Goal: Task Accomplishment & Management: Complete application form

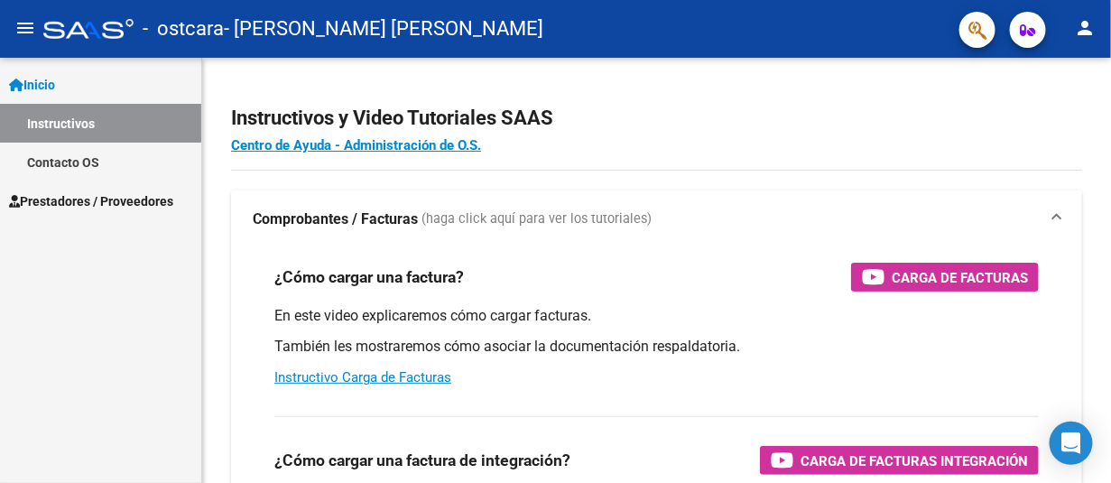
click at [65, 193] on span "Prestadores / Proveedores" at bounding box center [91, 201] width 164 height 20
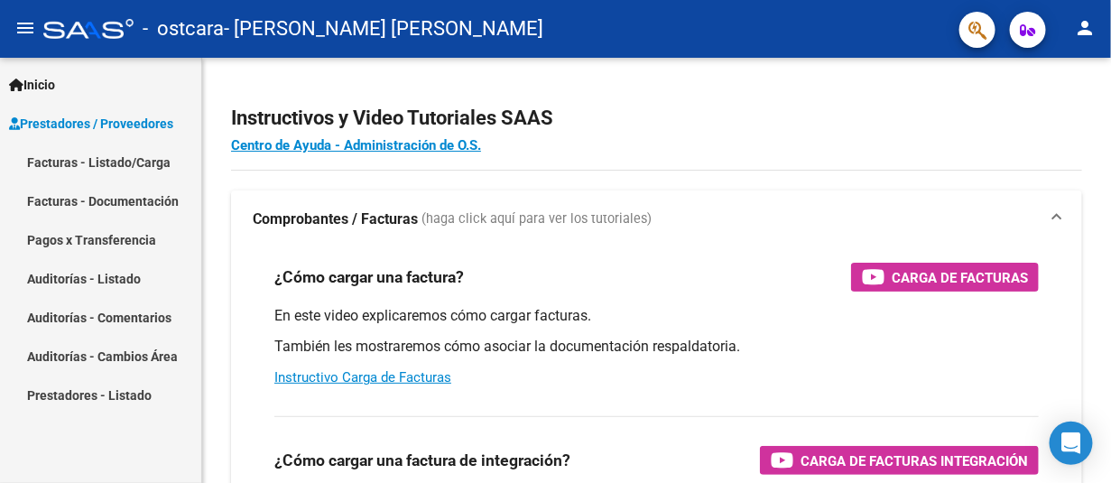
click at [82, 118] on span "Prestadores / Proveedores" at bounding box center [91, 124] width 164 height 20
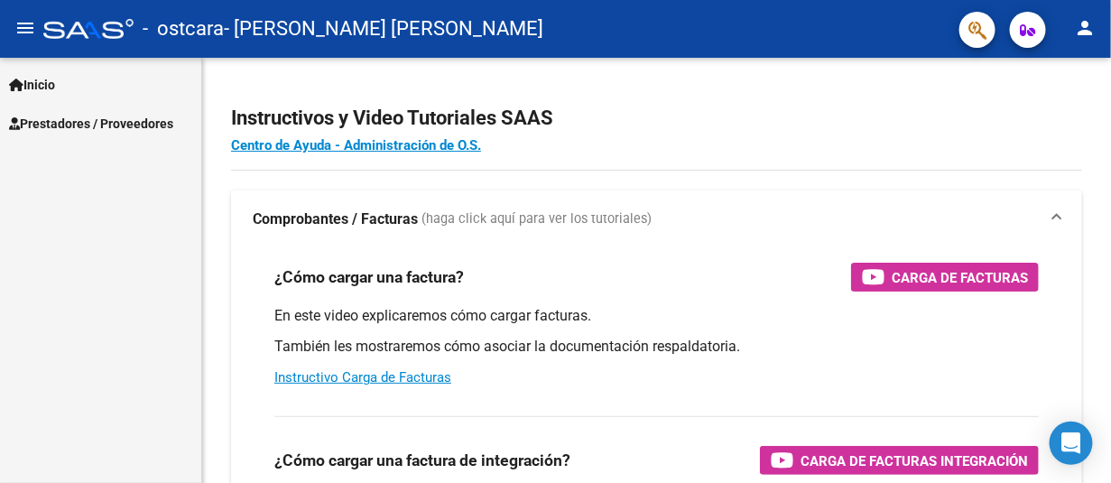
click at [72, 124] on span "Prestadores / Proveedores" at bounding box center [91, 124] width 164 height 20
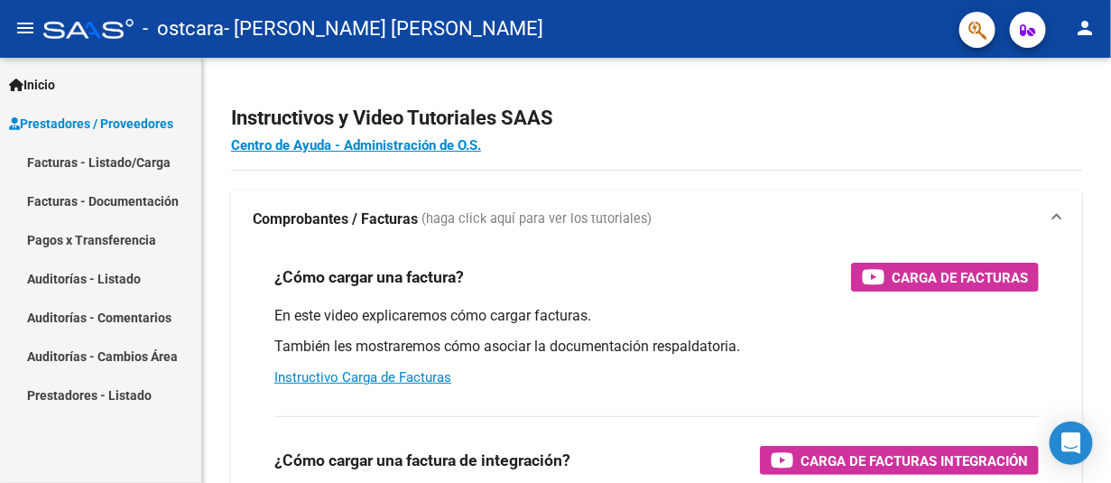
click at [57, 155] on link "Facturas - Listado/Carga" at bounding box center [100, 162] width 201 height 39
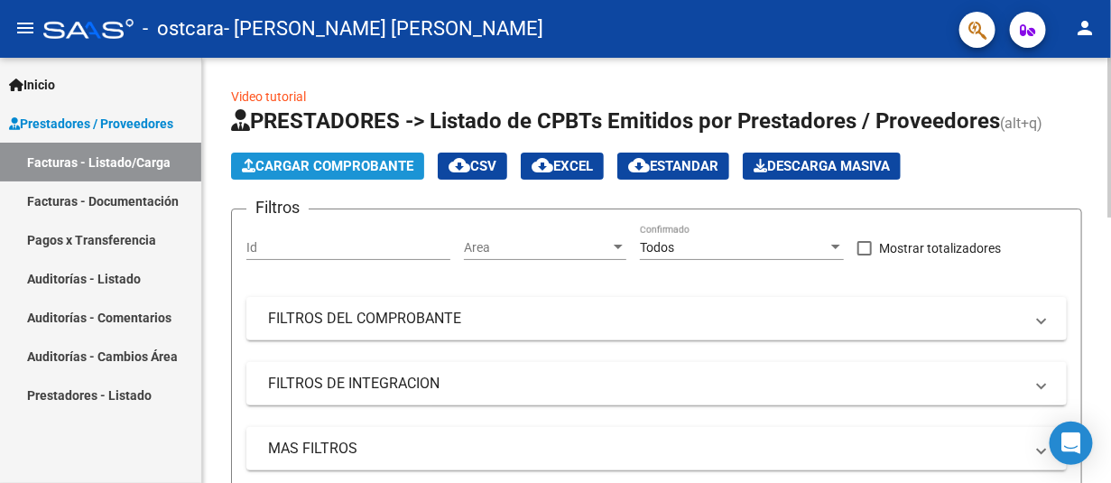
click at [370, 169] on span "Cargar Comprobante" at bounding box center [327, 166] width 171 height 16
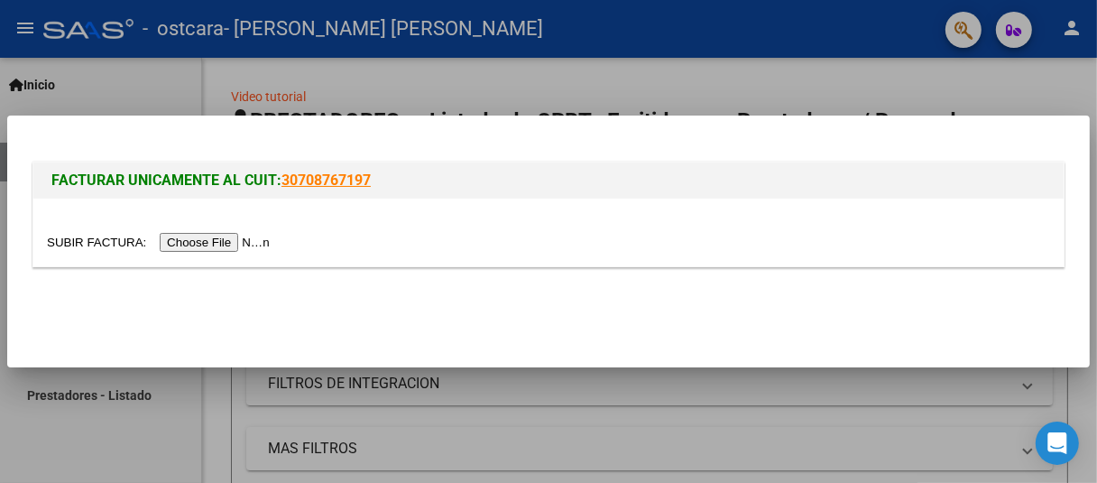
click at [263, 240] on input "file" at bounding box center [161, 242] width 228 height 19
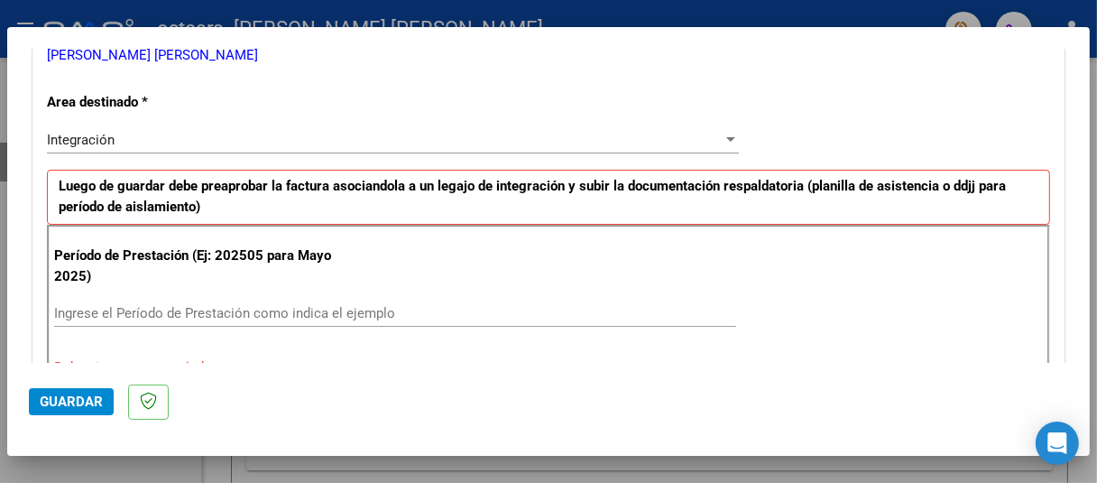
scroll to position [418, 0]
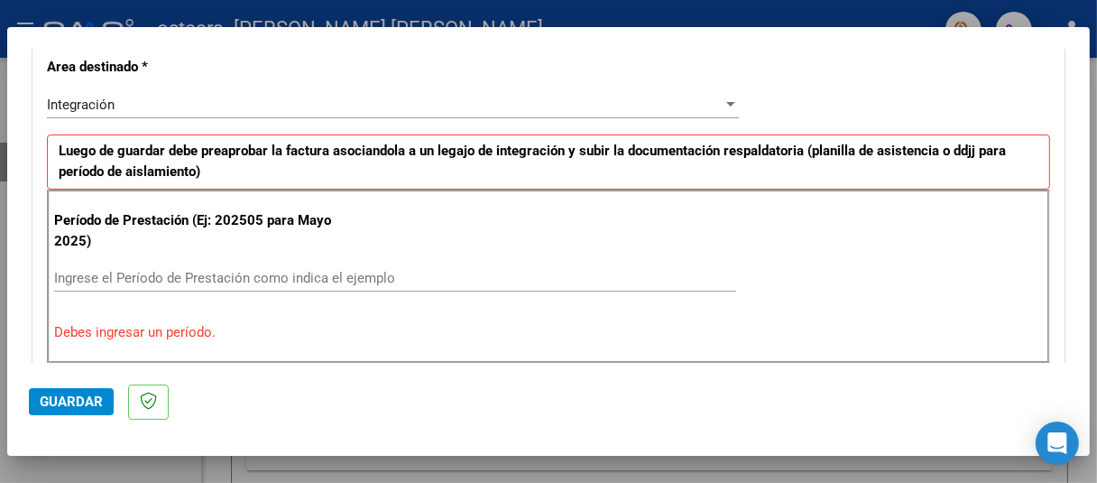
click at [103, 277] on input "Ingrese el Período de Prestación como indica el ejemplo" at bounding box center [395, 278] width 682 height 16
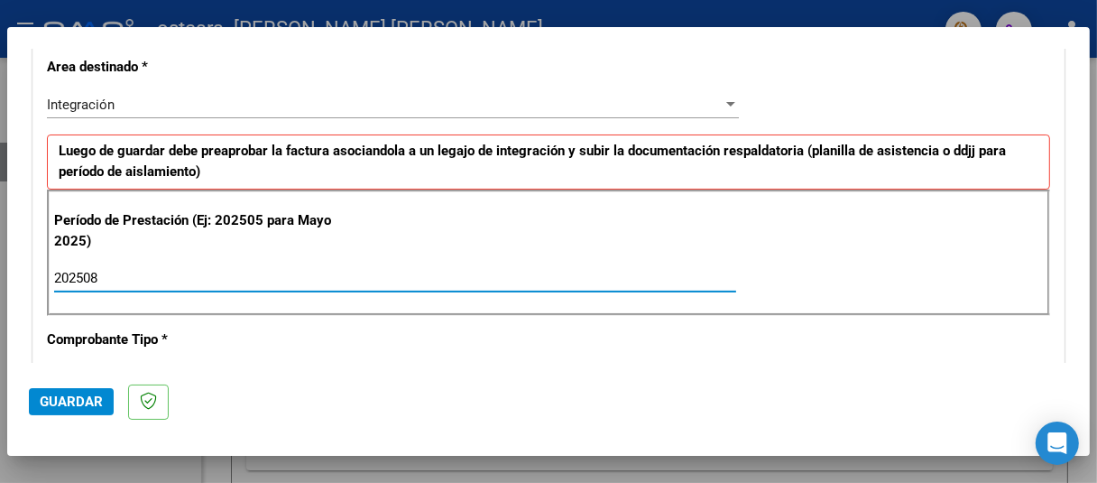
type input "202508"
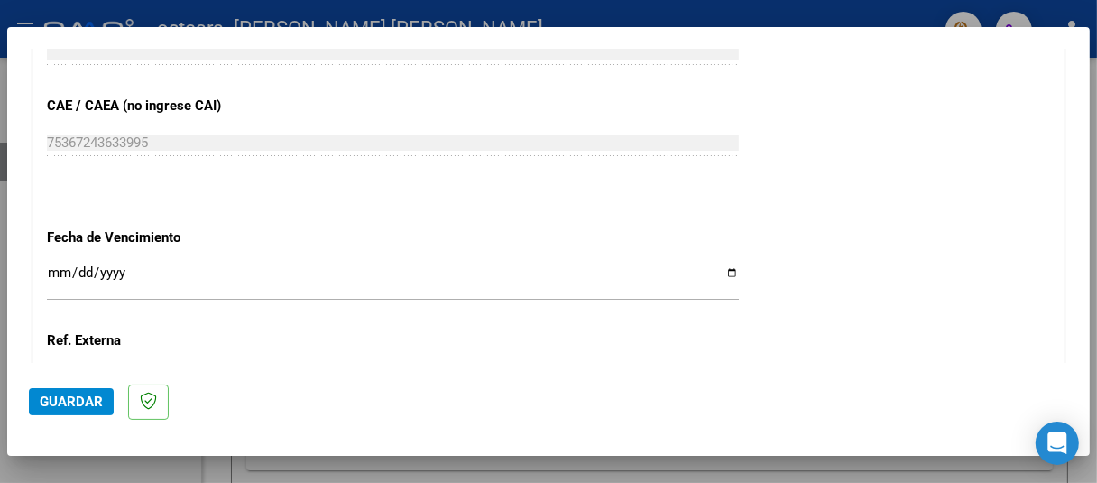
scroll to position [1140, 0]
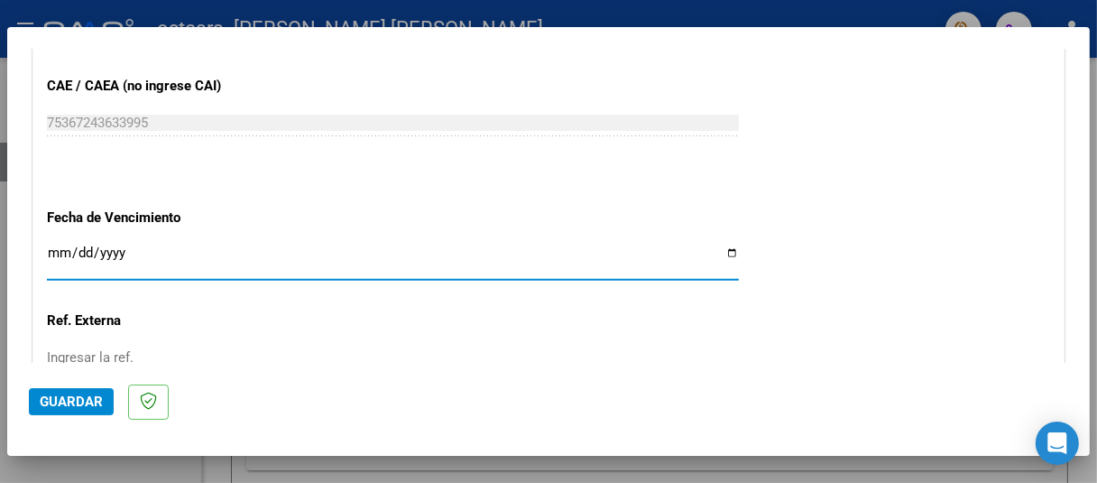
click at [727, 252] on input "Ingresar la fecha" at bounding box center [393, 259] width 692 height 29
type input "[DATE]"
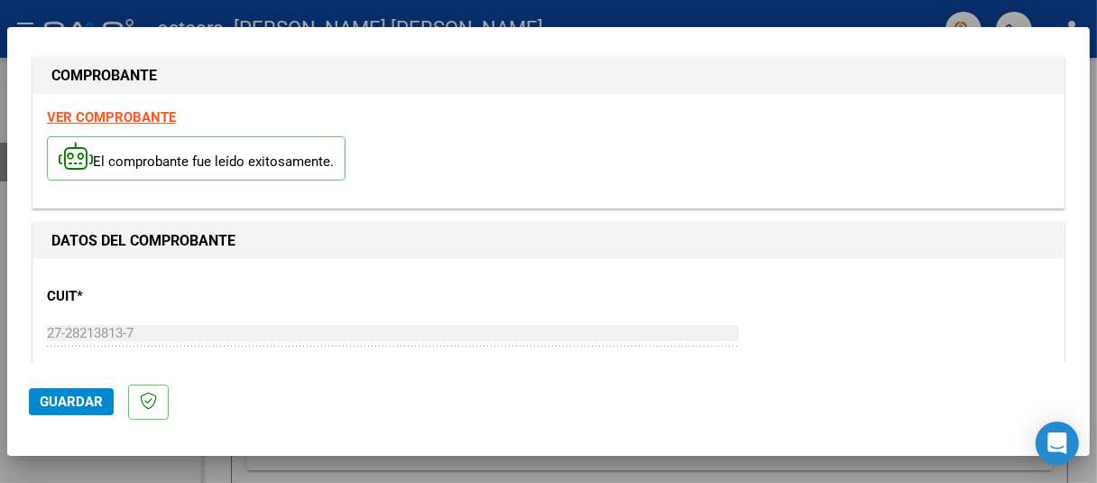
scroll to position [0, 0]
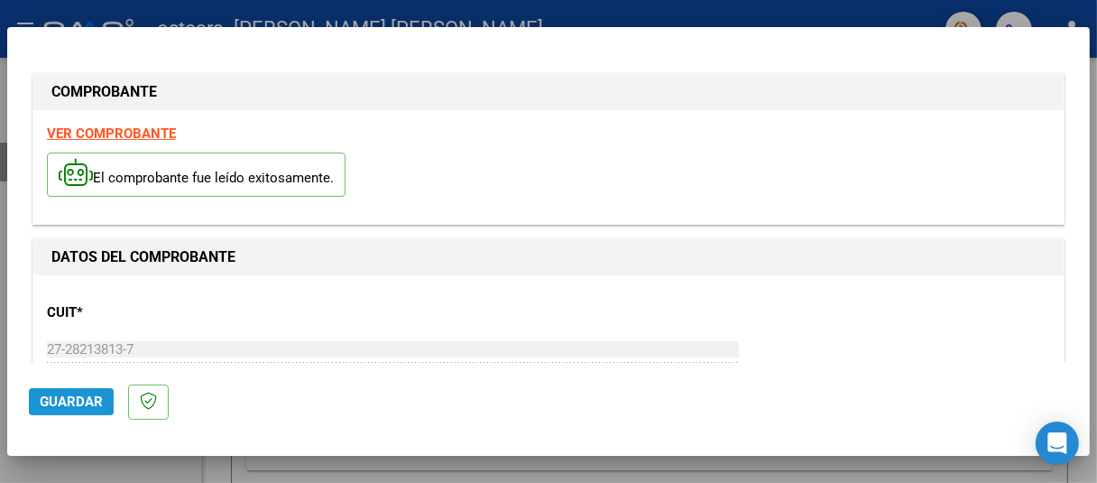
click at [62, 400] on span "Guardar" at bounding box center [71, 401] width 63 height 16
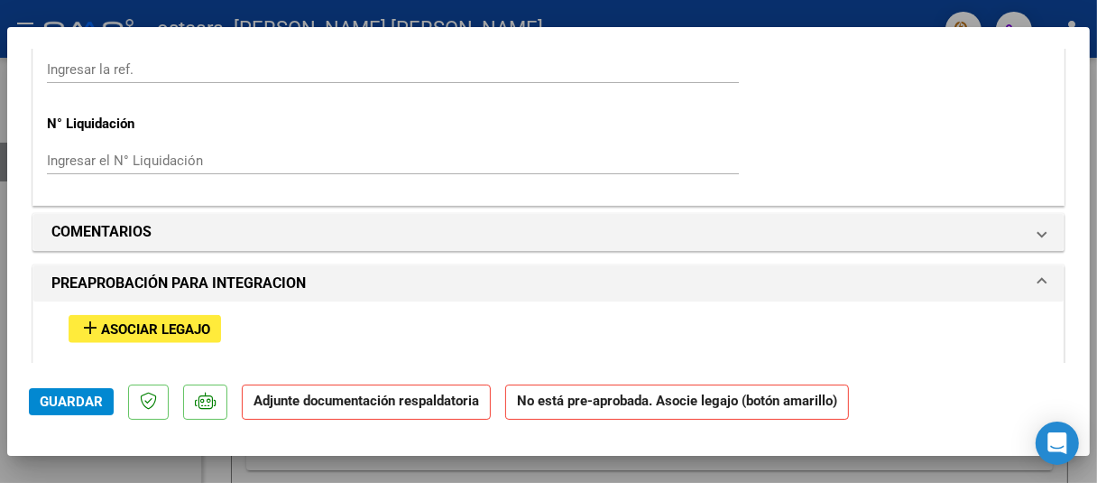
scroll to position [1492, 0]
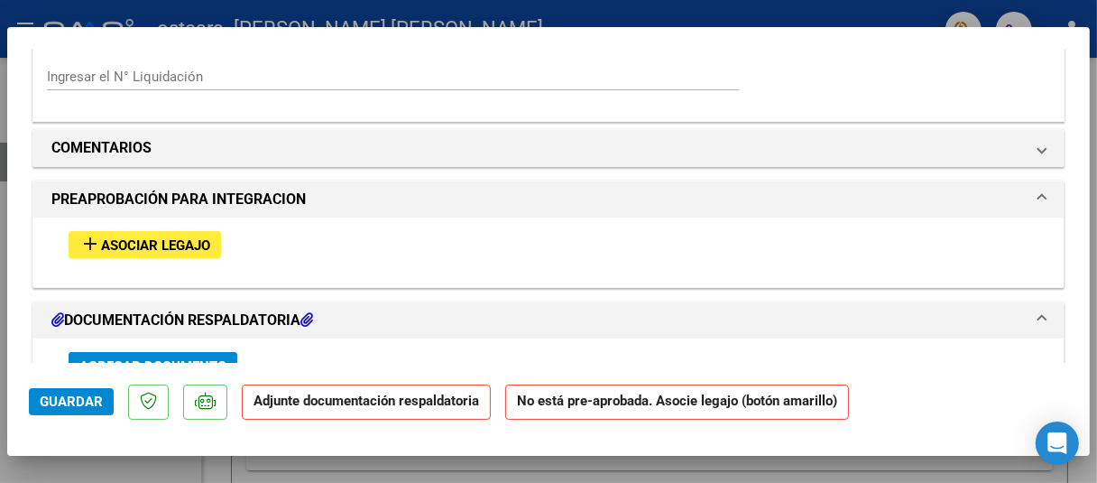
click at [187, 245] on span "Asociar Legajo" at bounding box center [155, 245] width 109 height 16
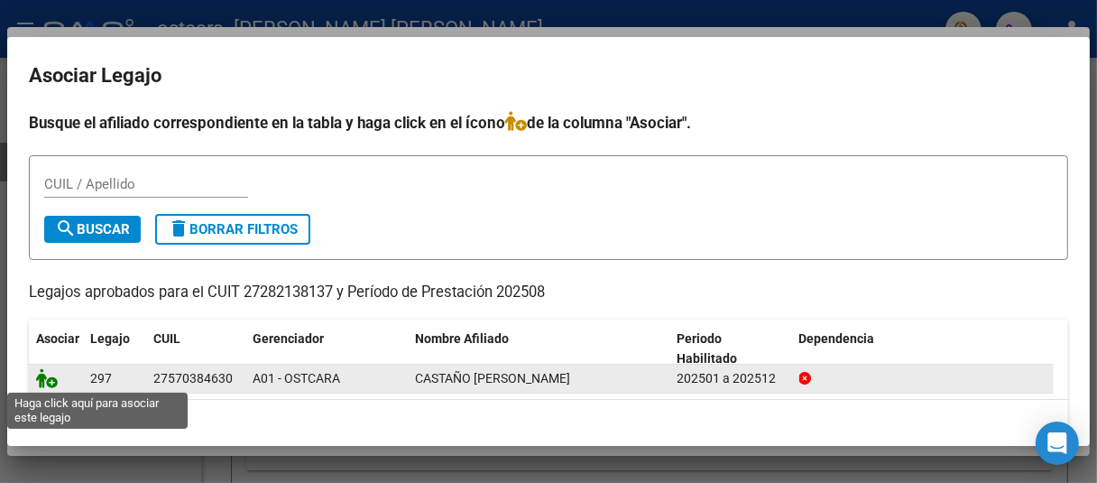
click at [49, 375] on icon at bounding box center [47, 378] width 22 height 20
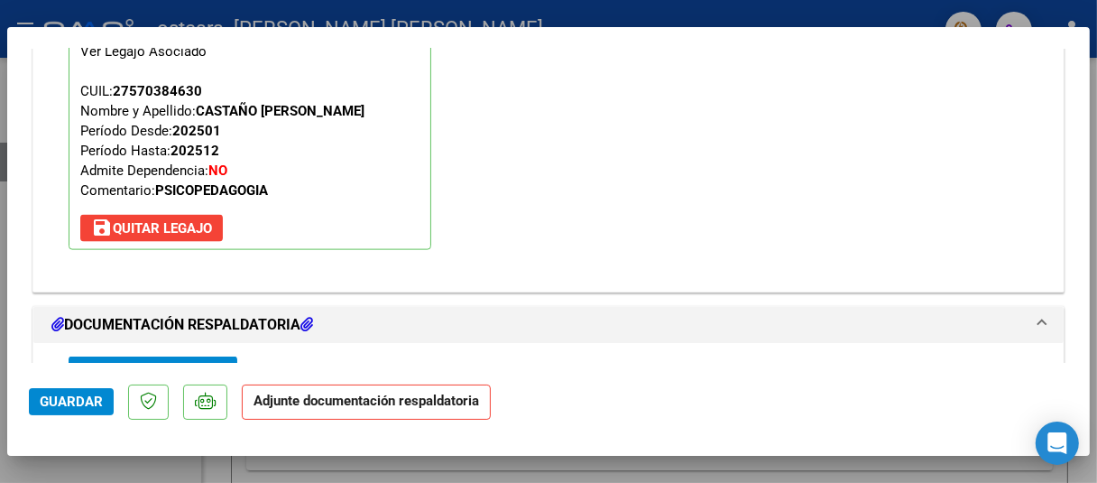
scroll to position [1924, 0]
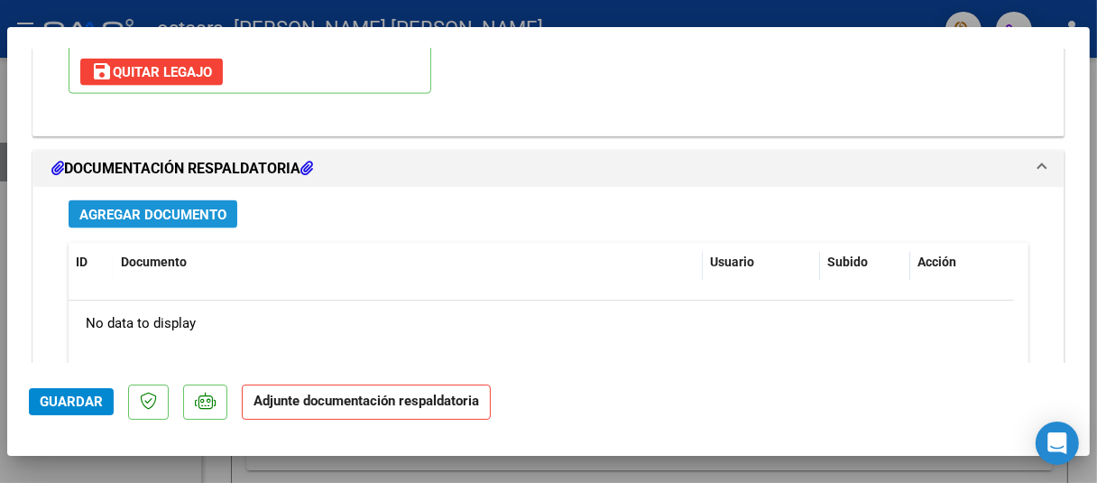
click at [224, 212] on span "Agregar Documento" at bounding box center [152, 215] width 147 height 16
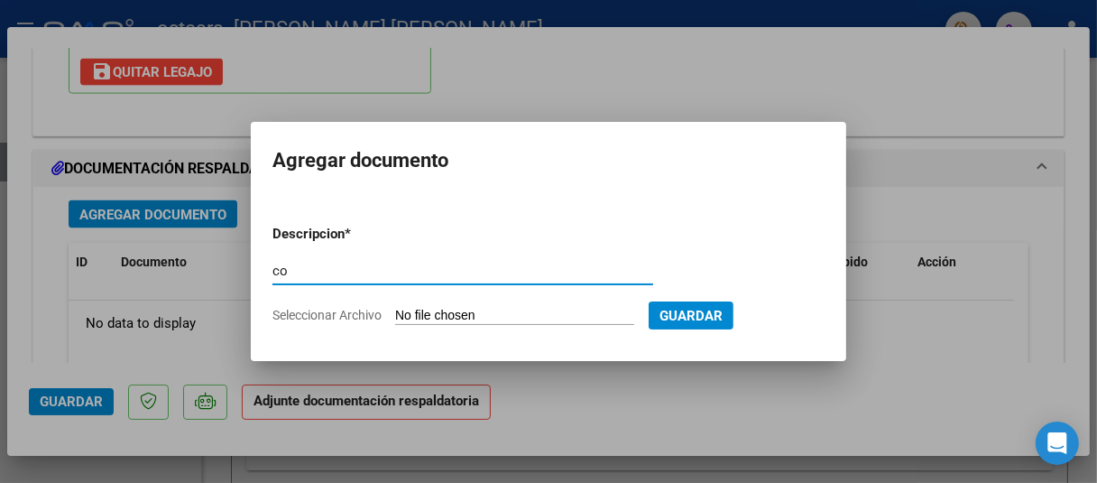
type input "c"
type input "Comprobante"
click at [422, 313] on input "Seleccionar Archivo" at bounding box center [514, 316] width 239 height 17
type input "C:\fakepath\27282138137_011_00002_00000424.pdf"
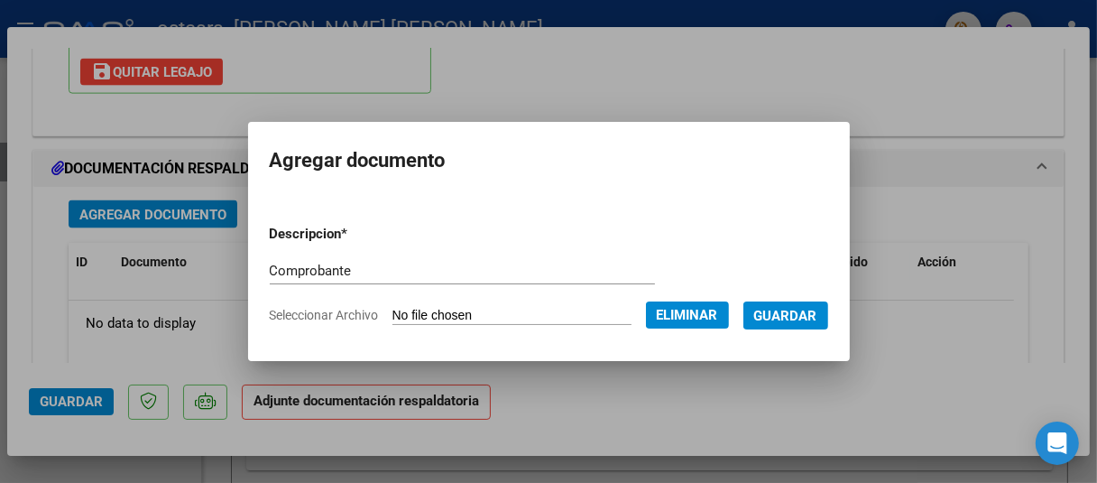
click at [306, 314] on span "Seleccionar Archivo" at bounding box center [324, 315] width 109 height 14
click at [718, 314] on span "Eliminar" at bounding box center [687, 315] width 61 height 16
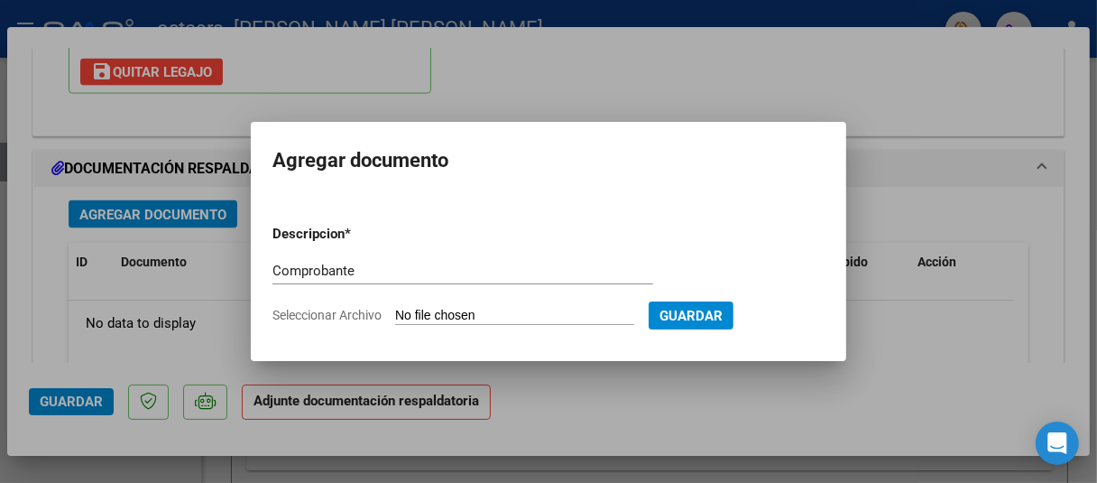
click at [357, 275] on input "Comprobante" at bounding box center [463, 271] width 381 height 16
type input "C"
type input "Planilla de asistencia [PERSON_NAME]"
click at [453, 313] on input "Seleccionar Archivo" at bounding box center [514, 316] width 239 height 17
type input "C:\fakepath\Planilla Agosto. [PERSON_NAME]..pdf"
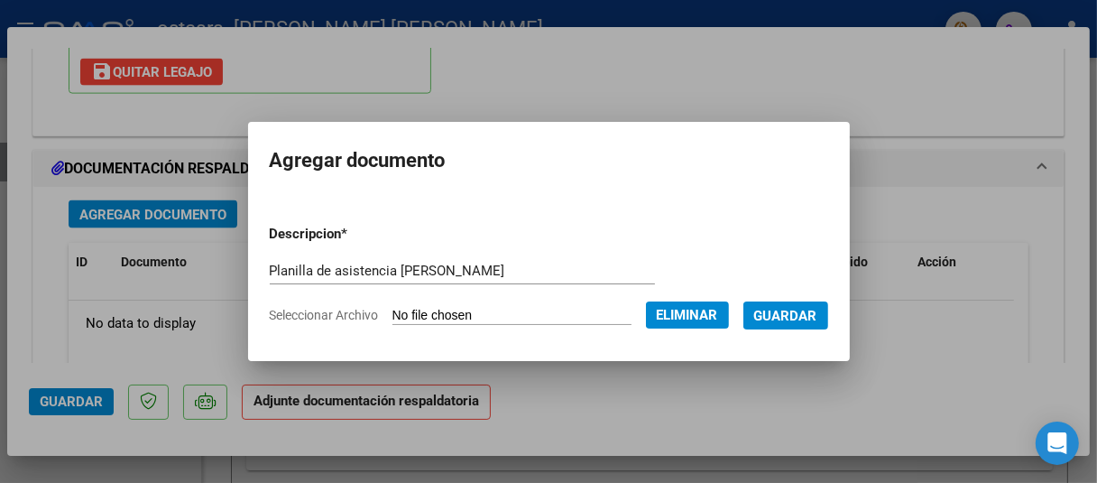
click at [802, 311] on span "Guardar" at bounding box center [785, 316] width 63 height 16
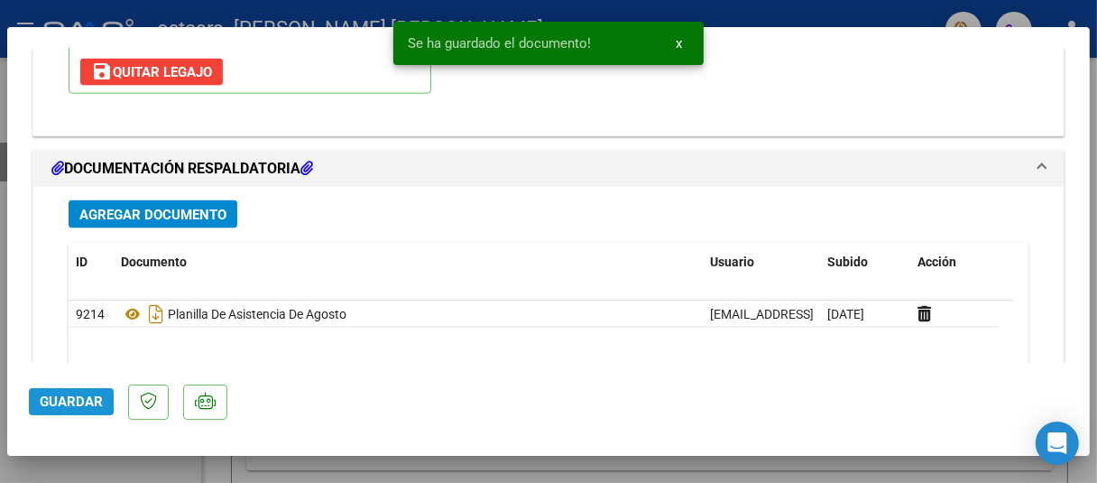
click at [53, 399] on span "Guardar" at bounding box center [71, 401] width 63 height 16
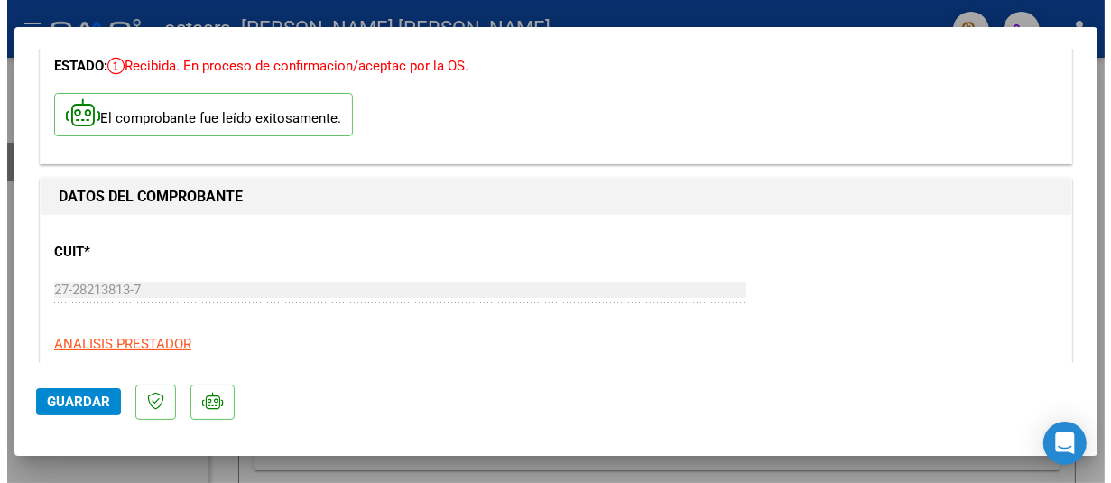
scroll to position [0, 0]
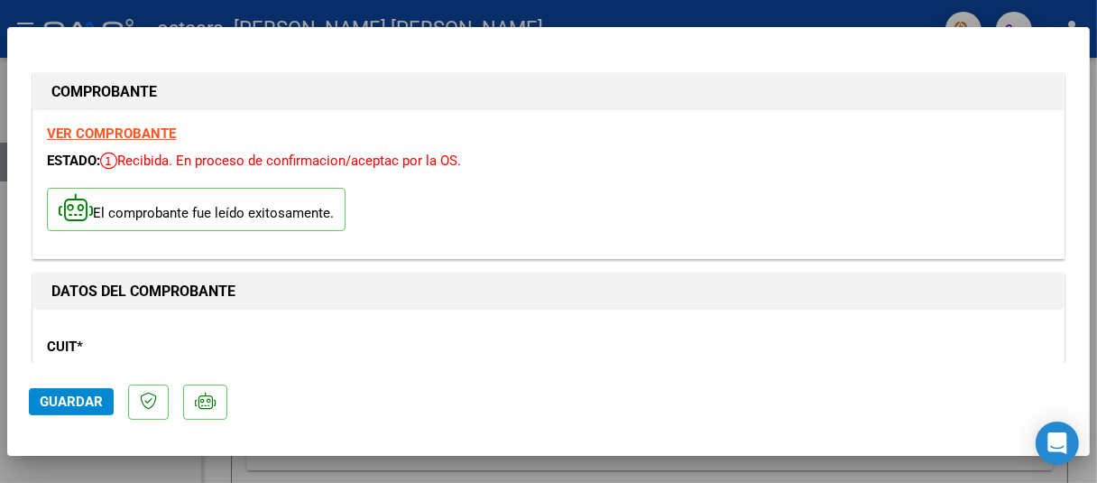
click at [887, 14] on div at bounding box center [548, 241] width 1097 height 483
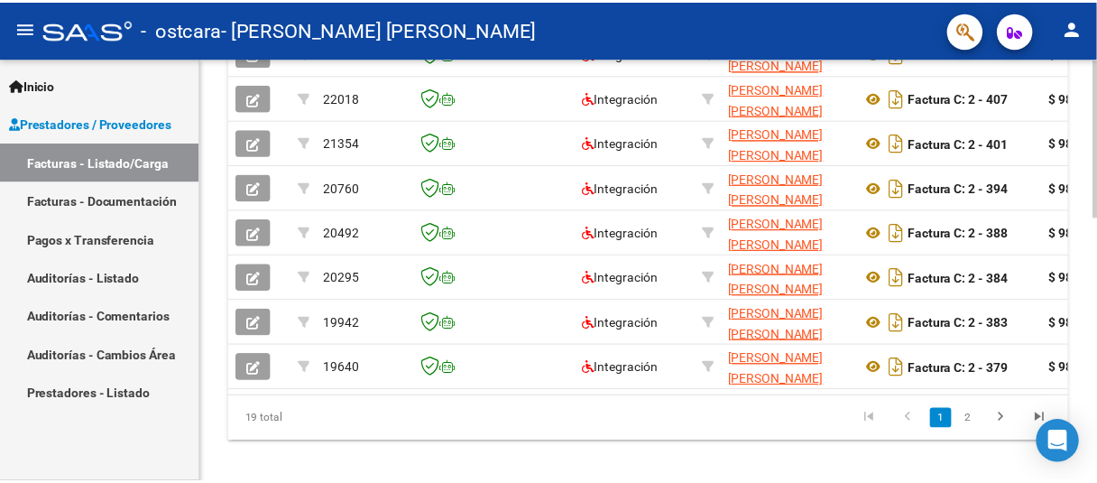
scroll to position [680, 0]
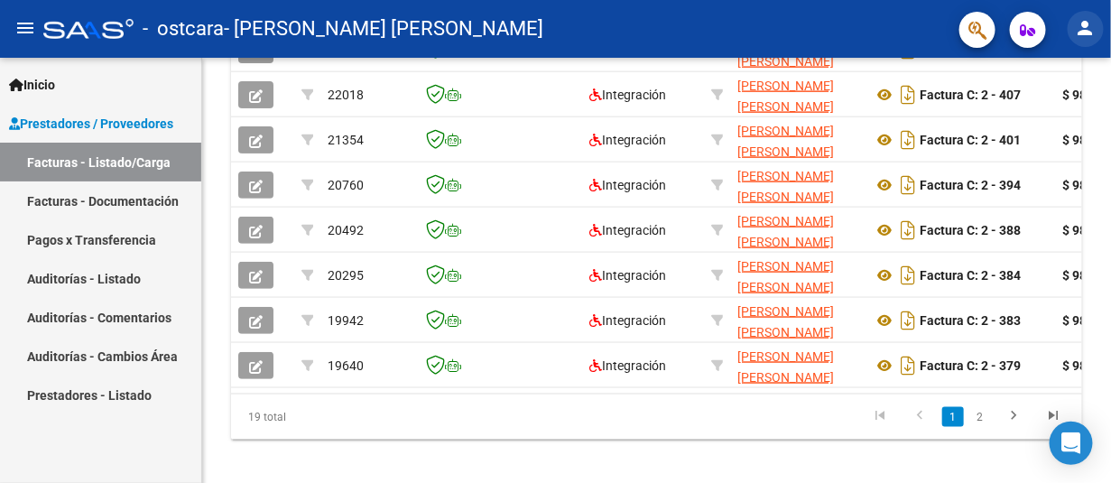
click at [1089, 28] on mat-icon "person" at bounding box center [1086, 28] width 22 height 22
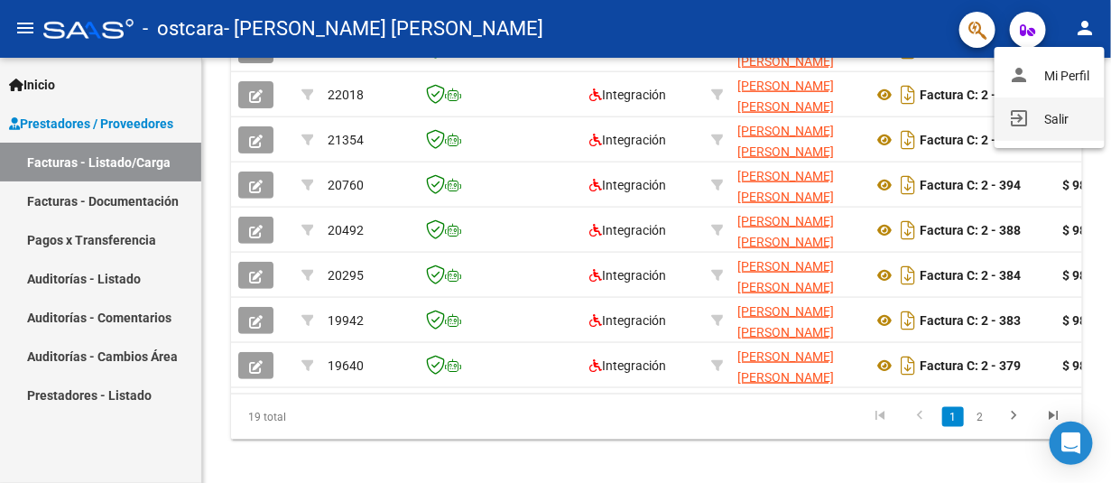
click at [1056, 118] on button "exit_to_app Salir" at bounding box center [1050, 118] width 110 height 43
